Goal: Transaction & Acquisition: Subscribe to service/newsletter

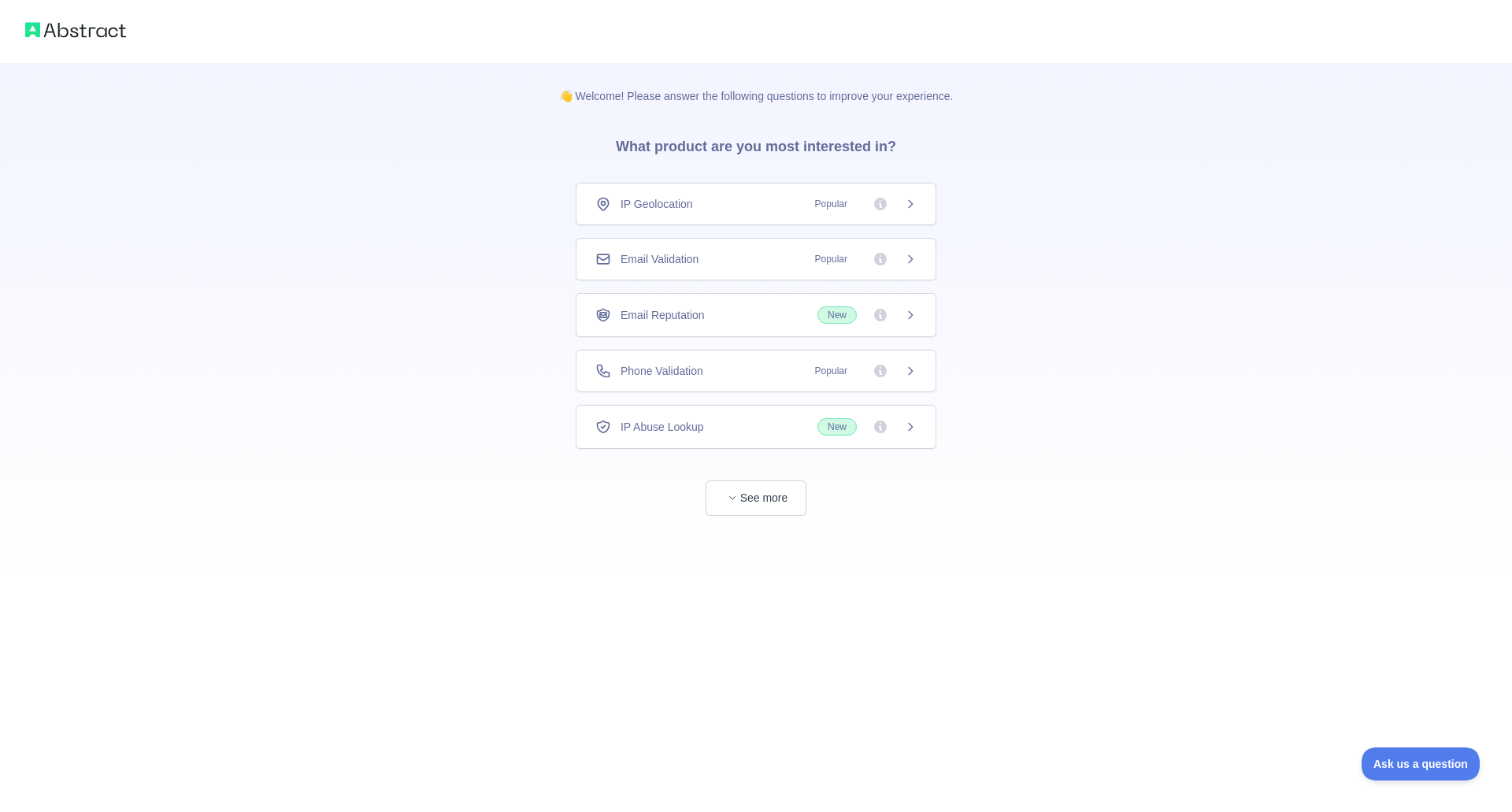
click at [658, 372] on span "Phone Validation" at bounding box center [662, 371] width 83 height 16
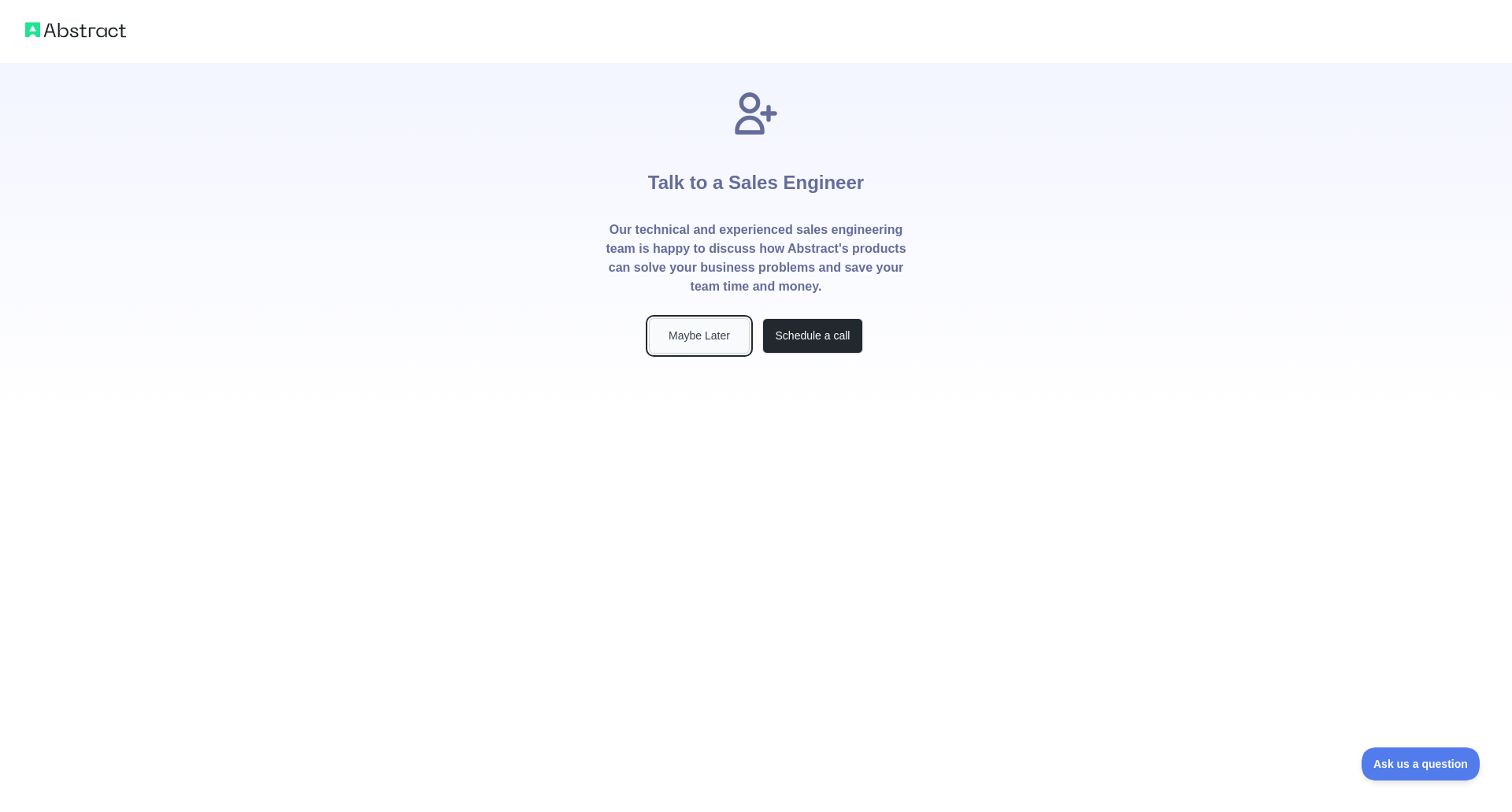
click at [678, 334] on button "Maybe Later" at bounding box center [699, 335] width 101 height 35
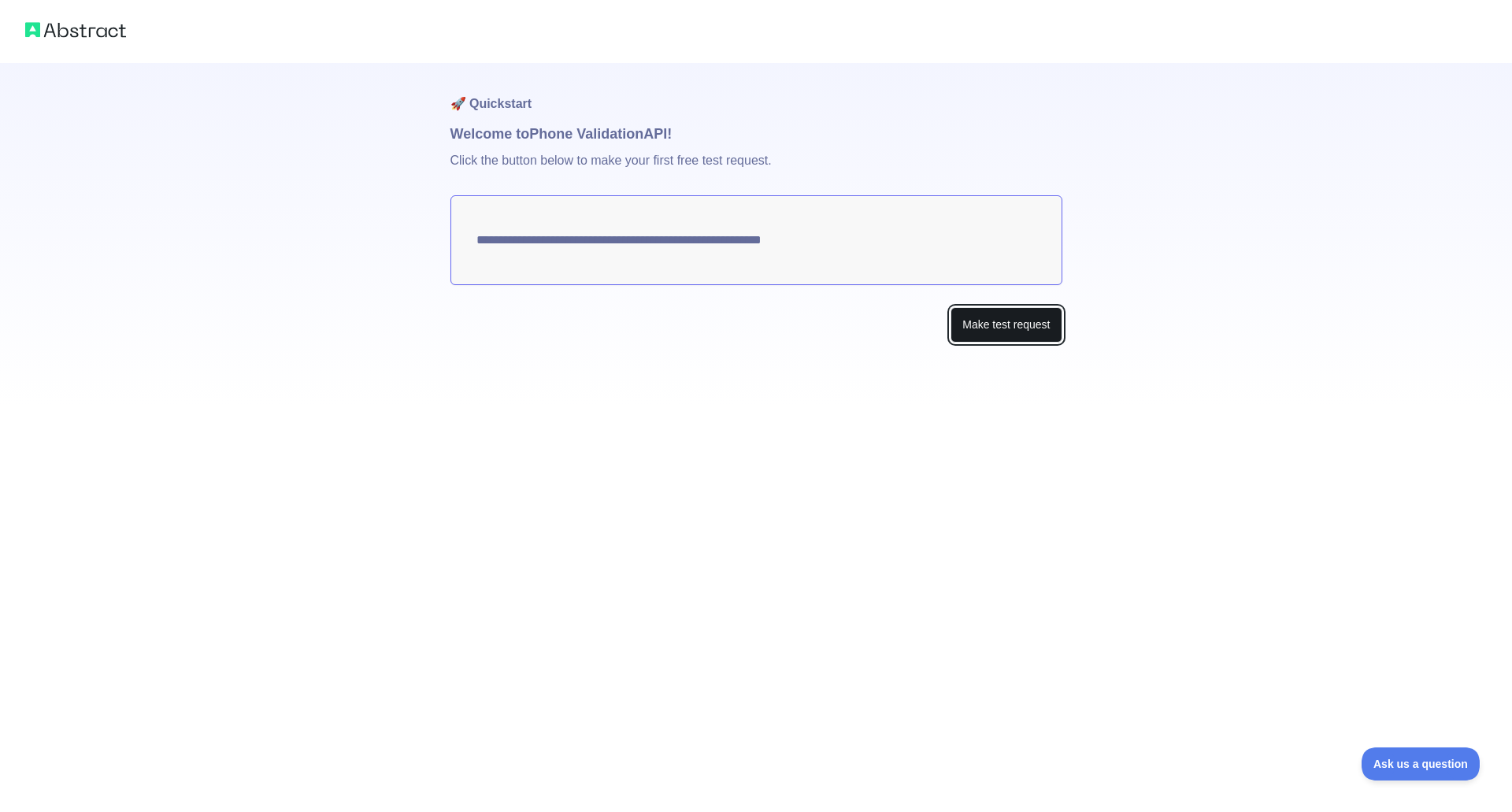
click at [991, 332] on button "Make test request" at bounding box center [1005, 325] width 111 height 35
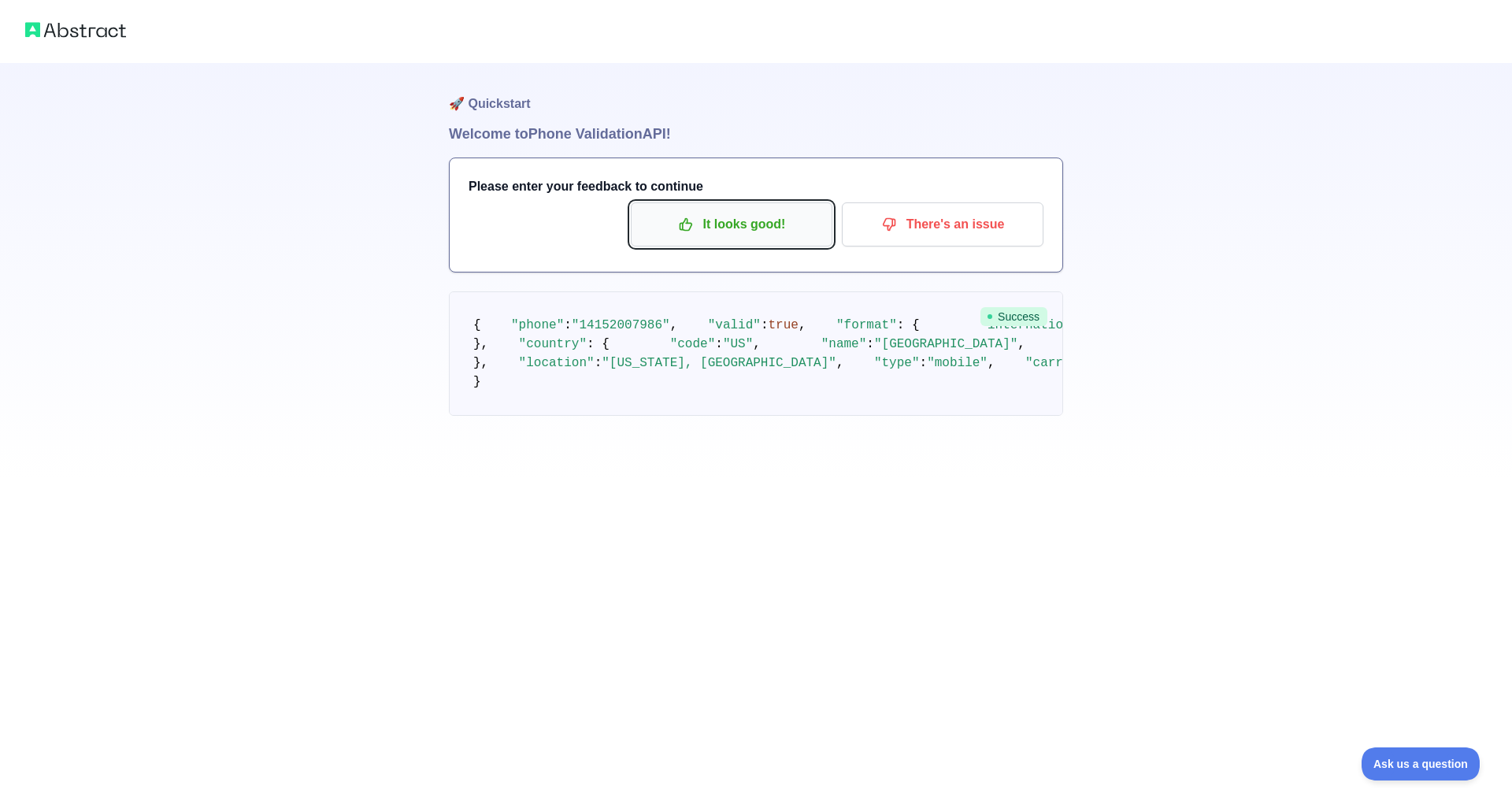
click at [759, 234] on p "It looks good!" at bounding box center [731, 224] width 178 height 27
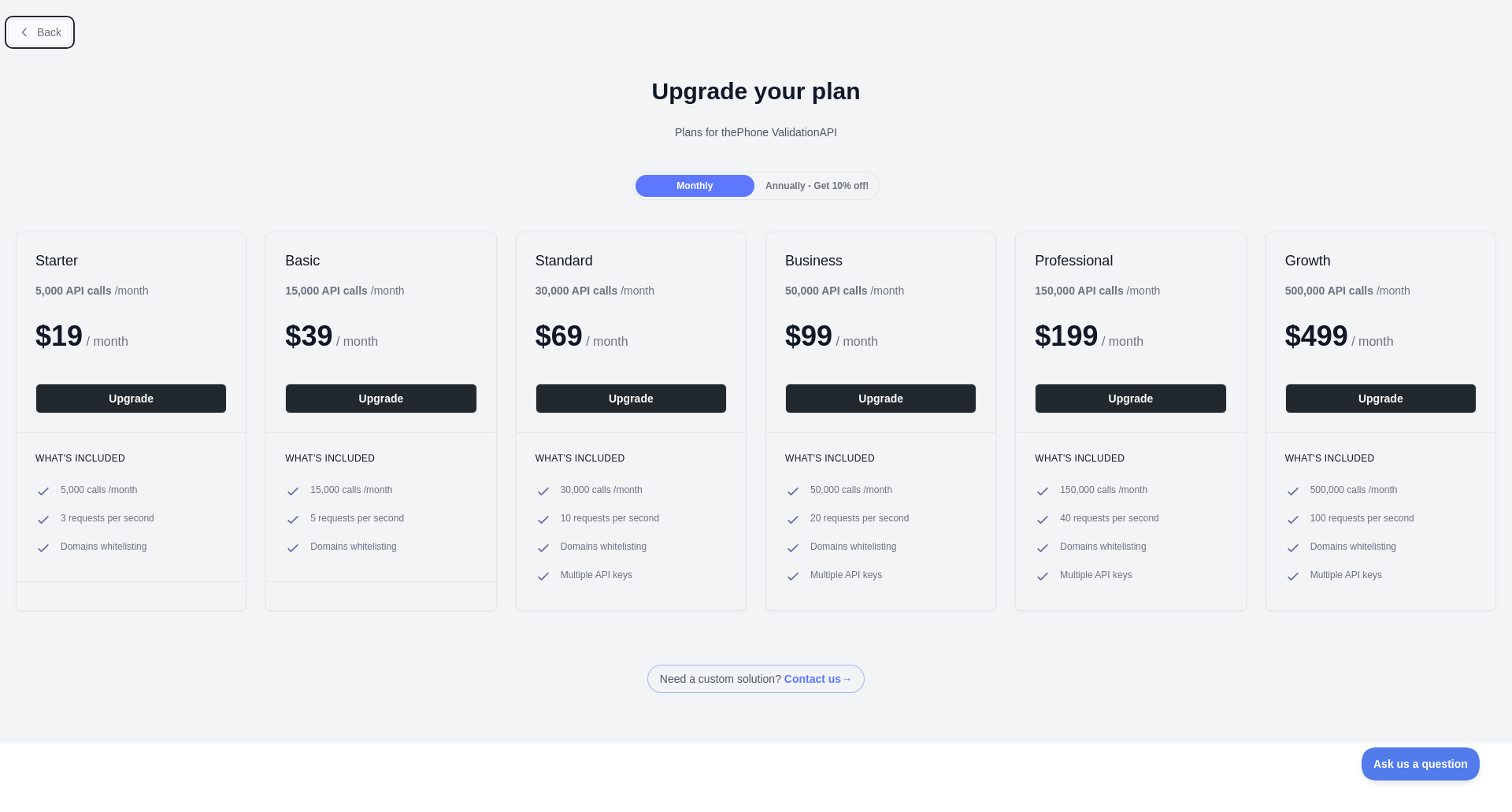
click at [43, 29] on span "Back" at bounding box center [48, 32] width 24 height 13
